Goal: Find specific page/section: Find specific page/section

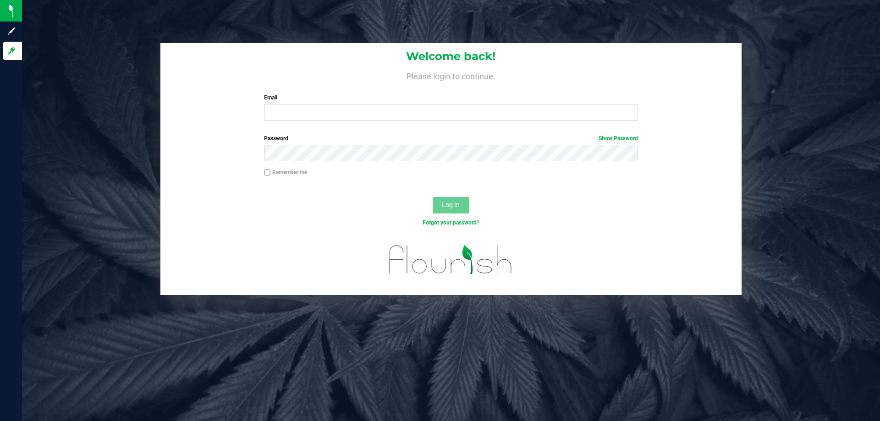
click at [414, 110] on input "Email" at bounding box center [450, 112] width 373 height 16
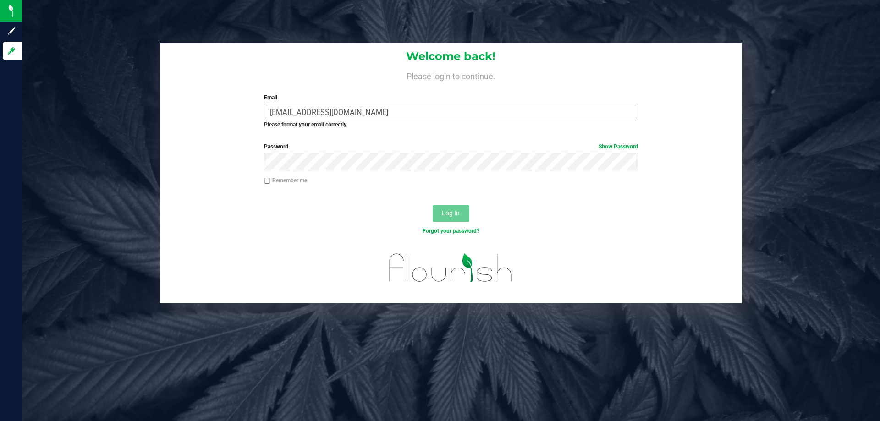
type input "[EMAIL_ADDRESS][DOMAIN_NAME]"
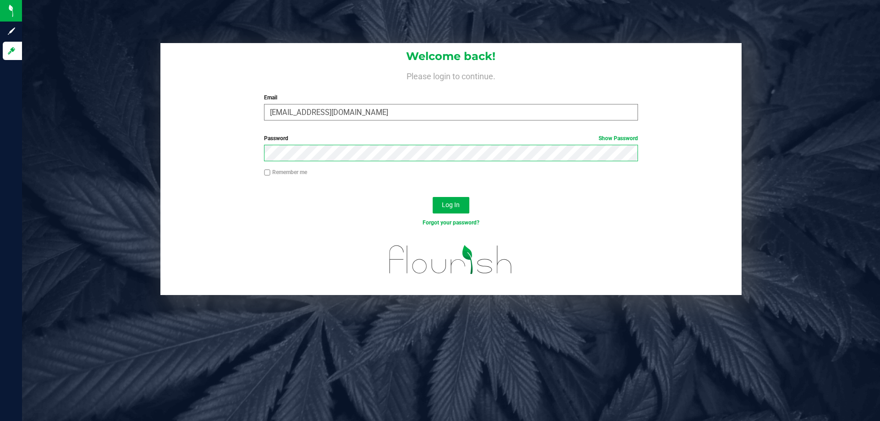
click at [432, 197] on button "Log In" at bounding box center [450, 205] width 37 height 16
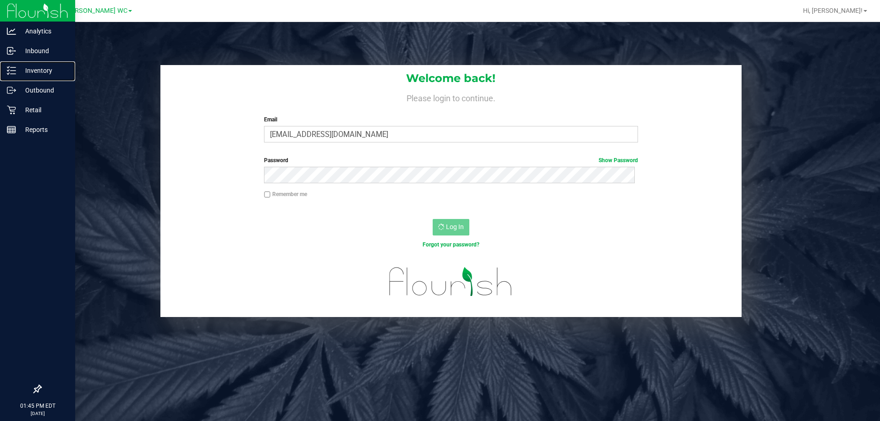
click at [18, 71] on p "Inventory" at bounding box center [43, 70] width 55 height 11
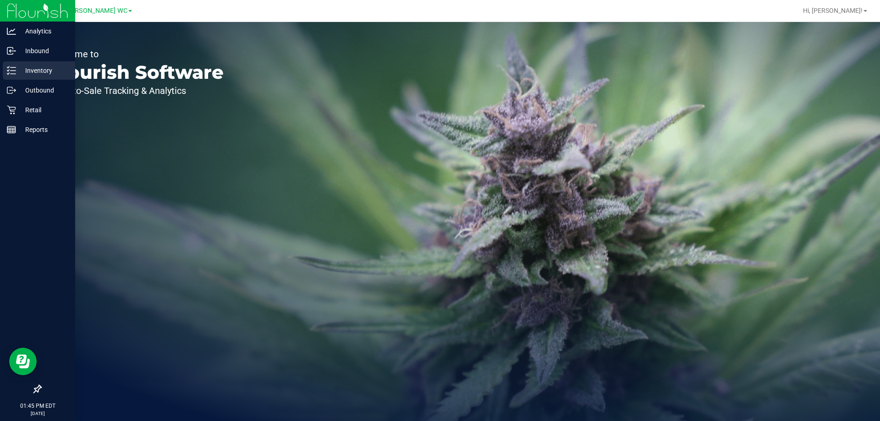
click at [20, 78] on div "Inventory" at bounding box center [39, 70] width 72 height 18
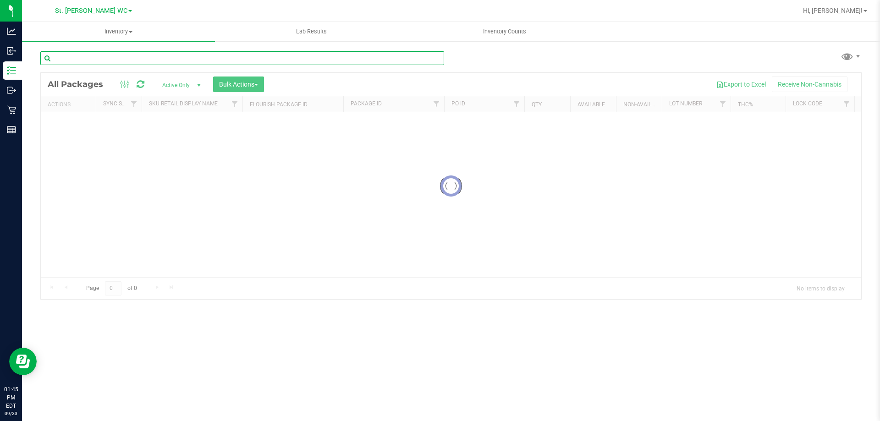
click at [91, 60] on input "text" at bounding box center [242, 58] width 404 height 14
type input "mk"
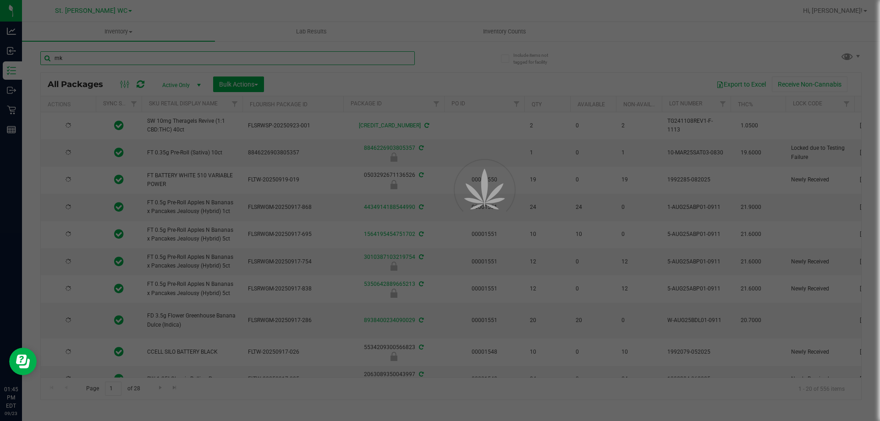
type input "[DATE]"
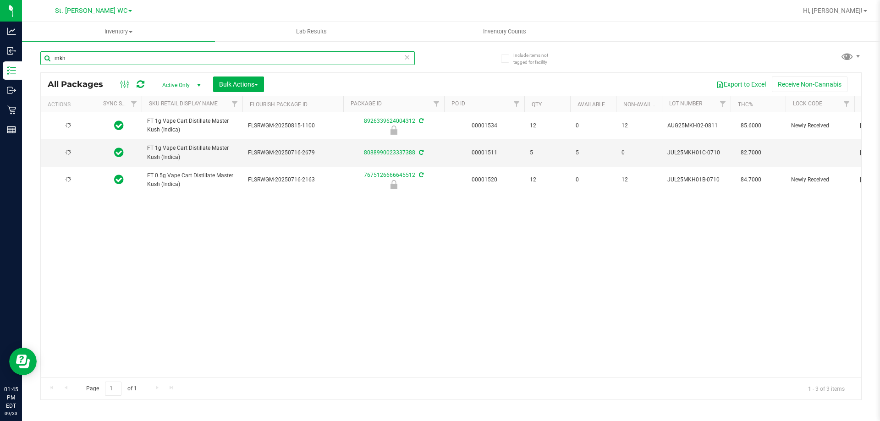
click at [82, 56] on input "mkh" at bounding box center [227, 58] width 374 height 14
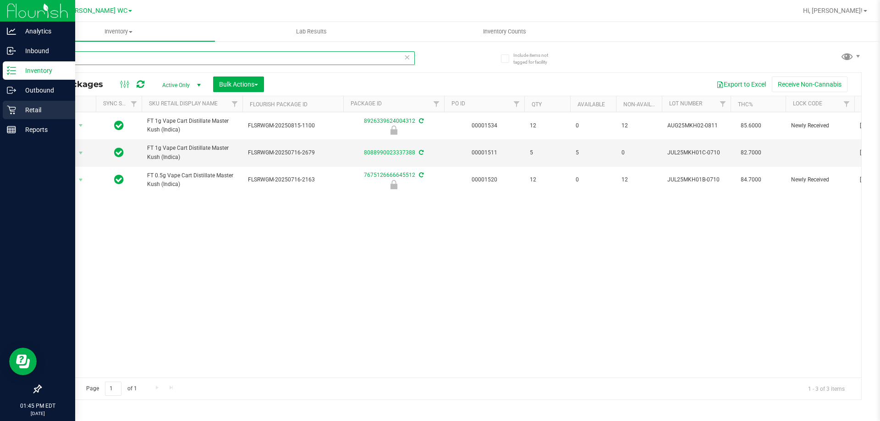
type input "mkh"
click at [9, 106] on icon at bounding box center [11, 110] width 9 height 9
